Goal: Transaction & Acquisition: Purchase product/service

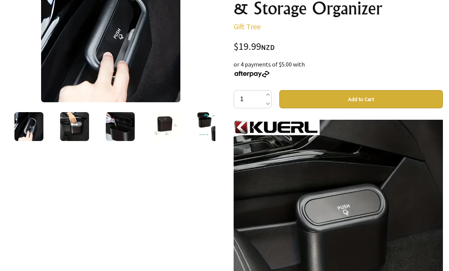
click at [129, 128] on img at bounding box center [120, 127] width 29 height 29
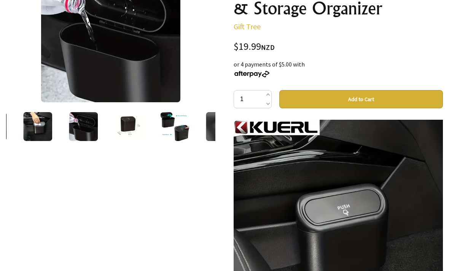
click at [122, 128] on img at bounding box center [128, 126] width 29 height 29
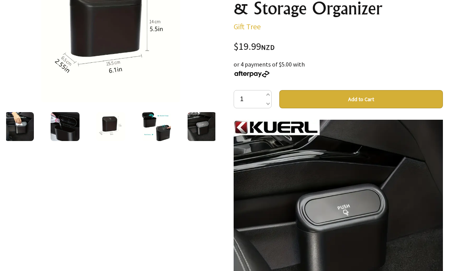
click at [149, 130] on img at bounding box center [156, 126] width 29 height 29
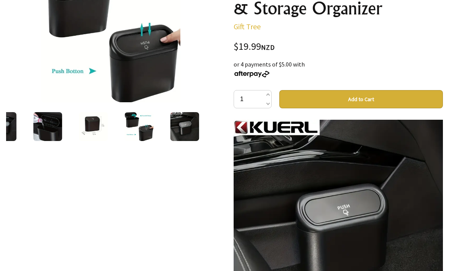
click at [182, 128] on img at bounding box center [184, 126] width 29 height 29
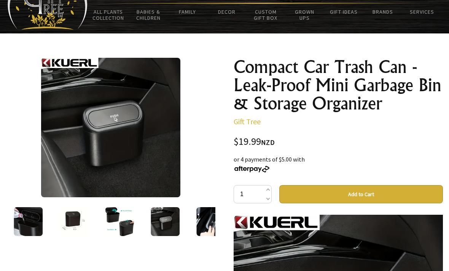
scroll to position [31, 0]
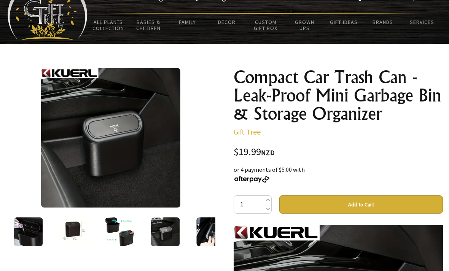
click at [38, 227] on img at bounding box center [28, 231] width 29 height 29
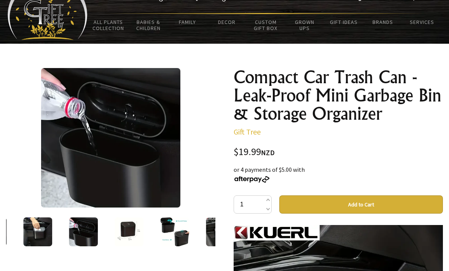
click at [41, 235] on img at bounding box center [37, 231] width 29 height 29
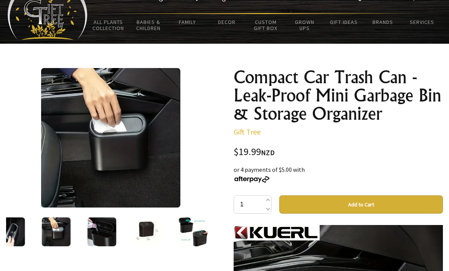
click at [323, 207] on button "Add to Cart" at bounding box center [360, 204] width 163 height 18
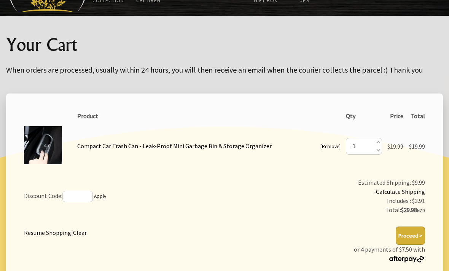
scroll to position [92, 0]
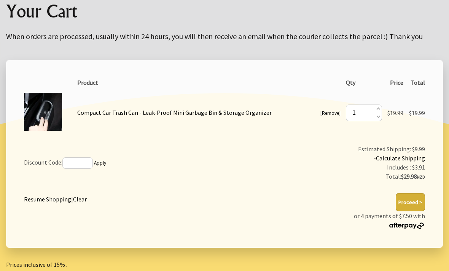
click at [414, 206] on button "Proceed >" at bounding box center [409, 202] width 29 height 18
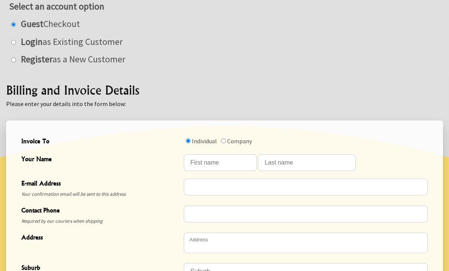
scroll to position [149, 0]
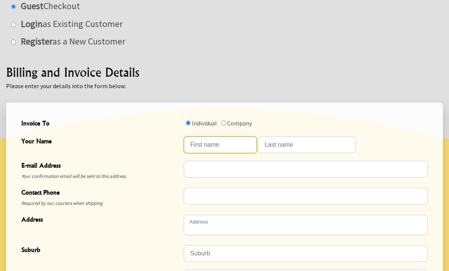
click at [228, 144] on input "Your Name" at bounding box center [220, 144] width 73 height 17
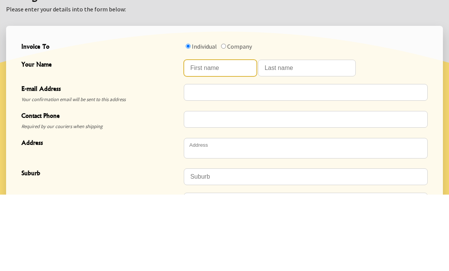
type input "[PERSON_NAME]"
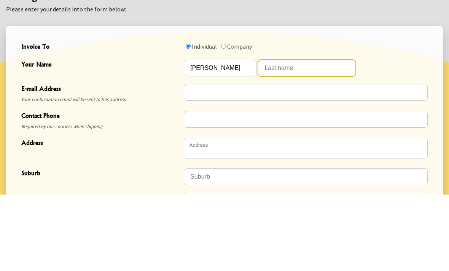
type input "Veer"
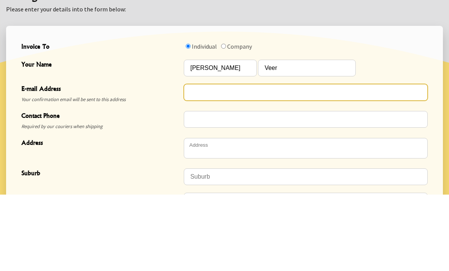
type input "[EMAIL_ADDRESS][DOMAIN_NAME]"
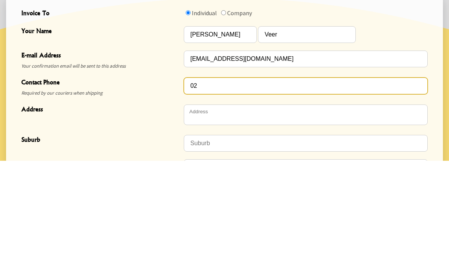
type input "0"
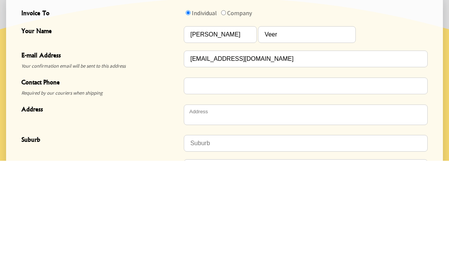
scroll to position [259, 0]
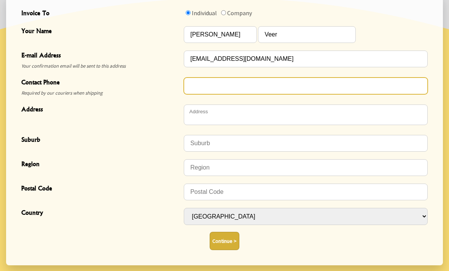
type input "2040253030"
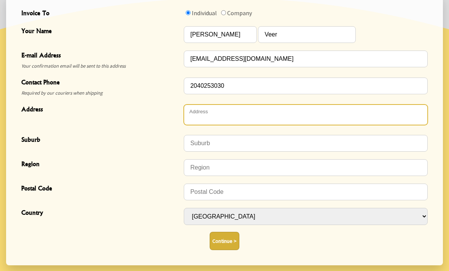
type textarea "[STREET_ADDRESS]"
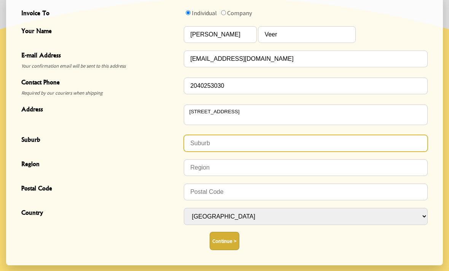
type input "Dunedin"
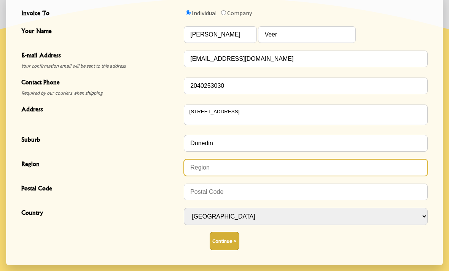
type input "Dunedin Central"
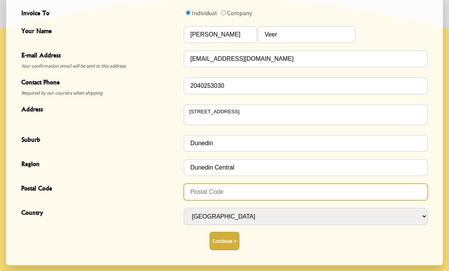
type input "9016"
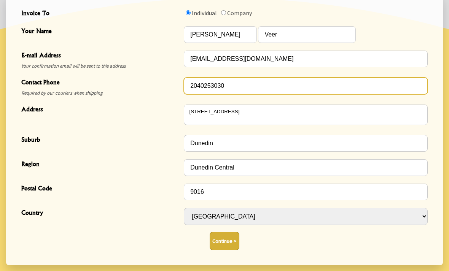
click at [188, 88] on input "2040253030" at bounding box center [306, 86] width 244 height 17
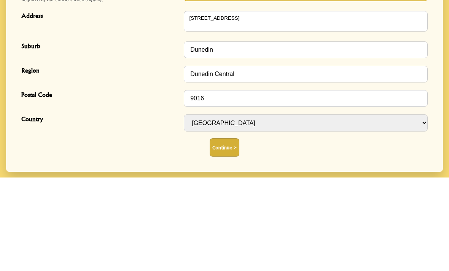
type input "02040253030"
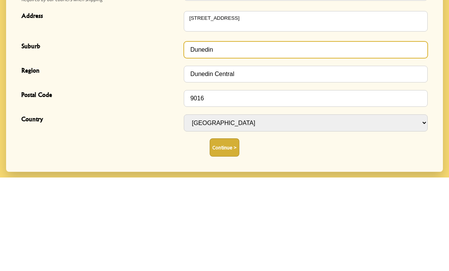
click at [271, 135] on input "Dunedin" at bounding box center [306, 143] width 244 height 17
click at [199, 135] on input "Dunedin" at bounding box center [306, 143] width 244 height 17
click at [197, 135] on input "Dunedin" at bounding box center [306, 143] width 244 height 17
type input "Moun"
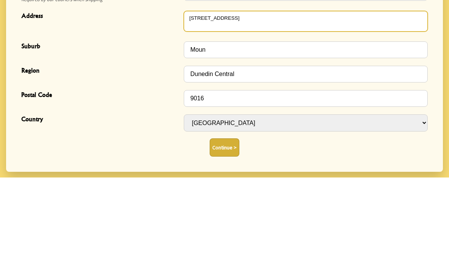
click at [300, 105] on textarea "[STREET_ADDRESS]" at bounding box center [306, 115] width 244 height 21
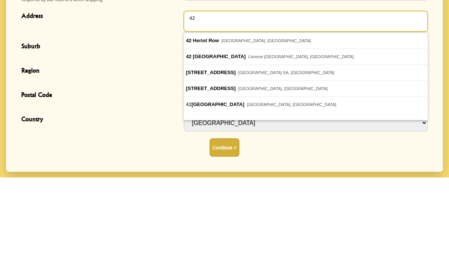
type textarea "4"
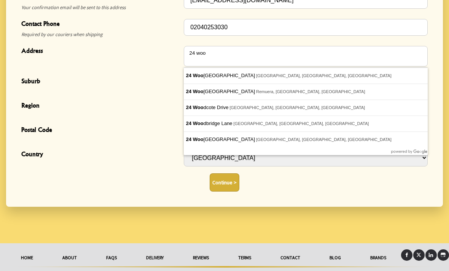
type textarea "[STREET_ADDRESS]"
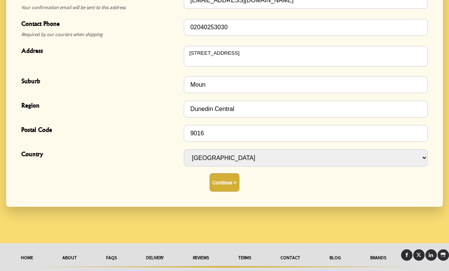
type input "[GEOGRAPHIC_DATA]"
type input "1024"
click at [222, 180] on button "Continue >" at bounding box center [224, 183] width 30 height 18
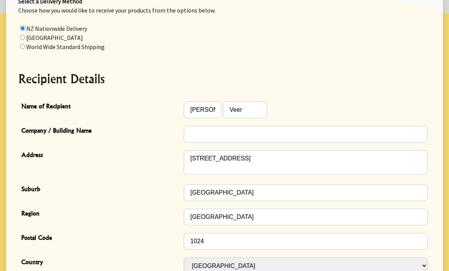
scroll to position [143, 0]
click at [210, 115] on input "[PERSON_NAME]" at bounding box center [203, 110] width 38 height 17
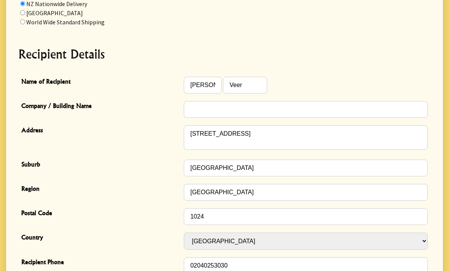
scroll to position [0, 0]
